Goal: Find contact information: Find contact information

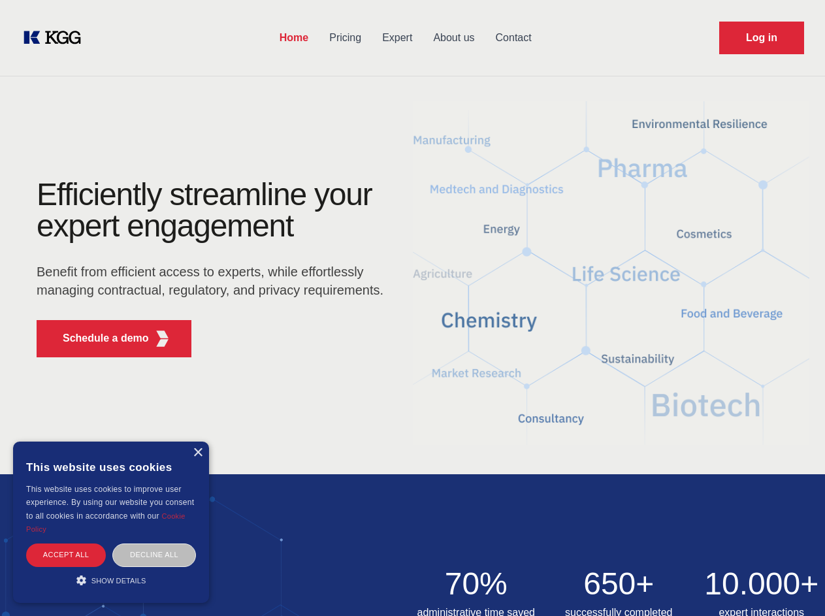
click at [412, 307] on div "Efficiently streamline your expert engagement Benefit from efficient access to …" at bounding box center [214, 273] width 397 height 189
click at [98, 338] on p "Schedule a demo" at bounding box center [106, 338] width 86 height 16
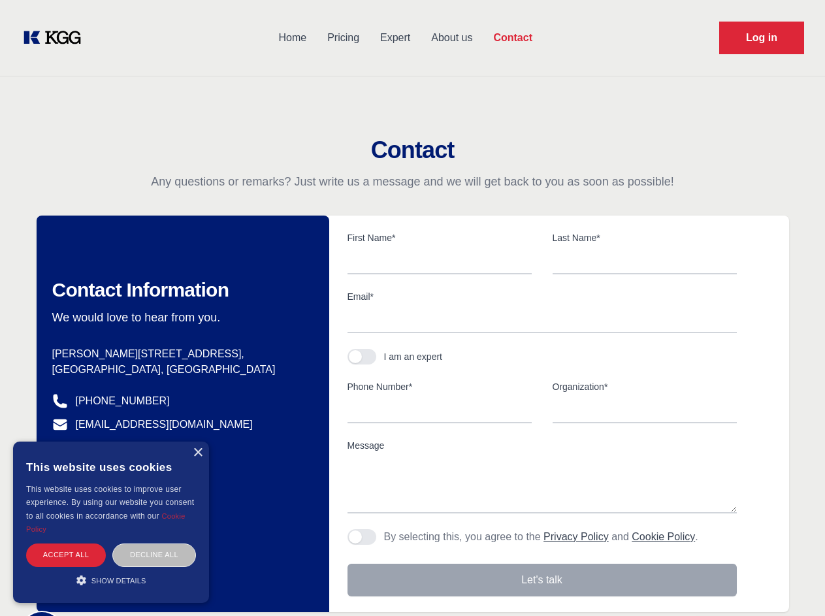
click at [197, 452] on div "× This website uses cookies This website uses cookies to improve user experienc…" at bounding box center [111, 521] width 196 height 161
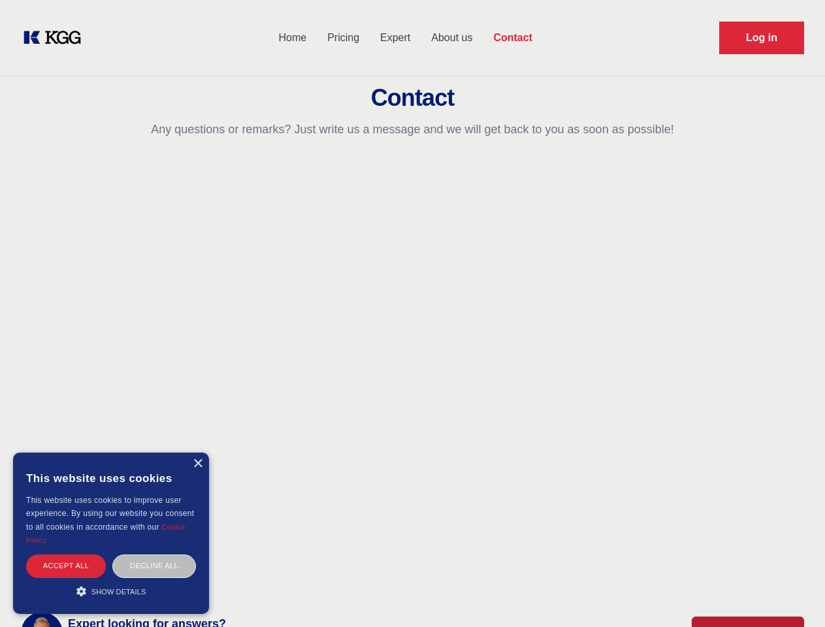
click at [66, 554] on div "Accept all" at bounding box center [66, 565] width 80 height 23
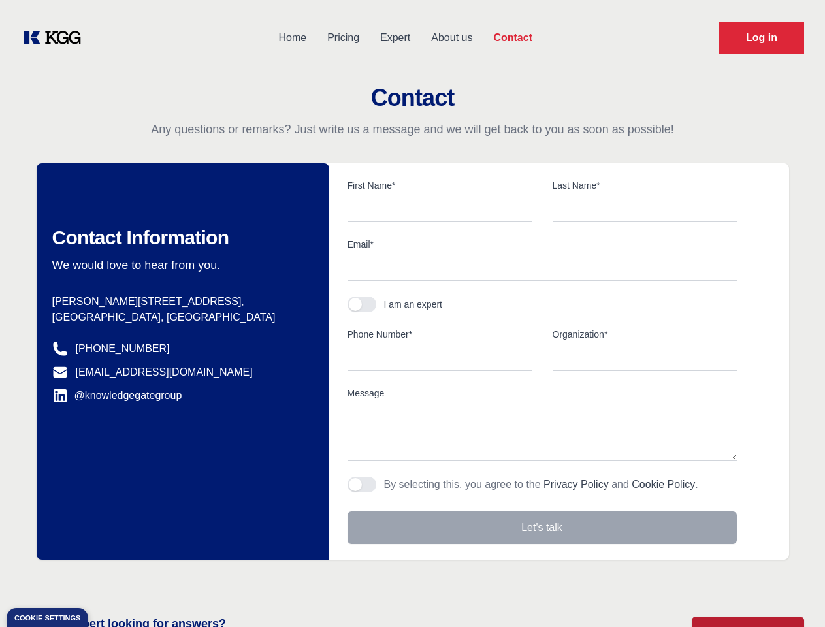
click at [154, 554] on body "Home Pricing Expert About us Contact Log in Contact Any questions or remarks? J…" at bounding box center [412, 574] width 825 height 1148
click at [111, 580] on main "Contact Any questions or remarks? Just write us a message and we will get back …" at bounding box center [412, 340] width 825 height 680
